Goal: Information Seeking & Learning: Learn about a topic

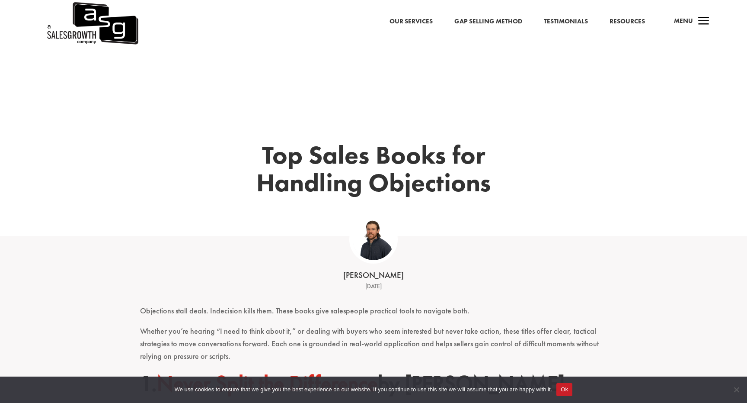
click at [190, 67] on div "Top Sales Books for Handling Objections" at bounding box center [373, 141] width 747 height 189
